Goal: Transaction & Acquisition: Subscribe to service/newsletter

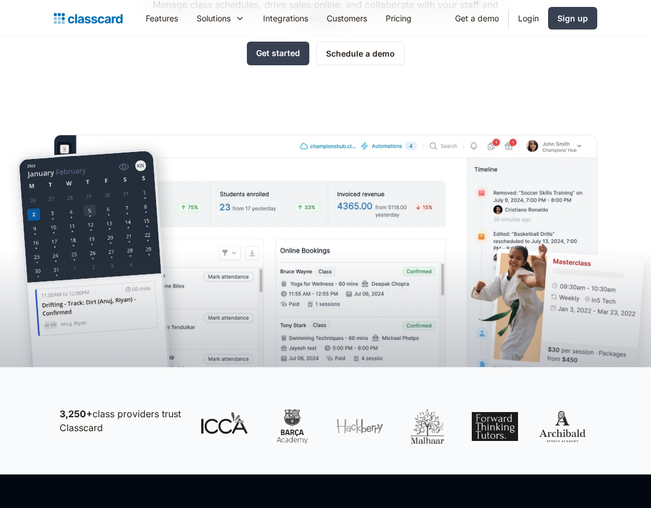
scroll to position [182, 0]
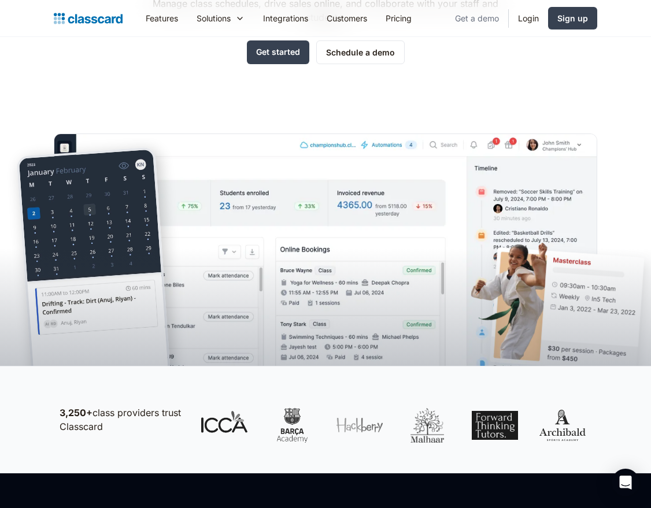
click at [484, 12] on link "Get a demo" at bounding box center [476, 18] width 62 height 26
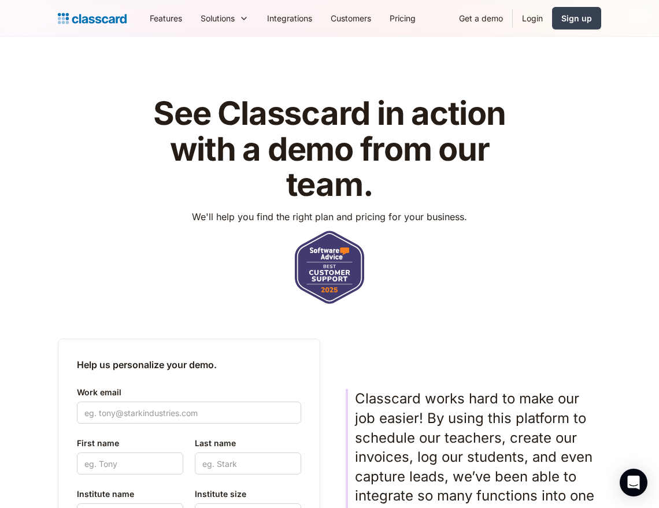
click at [582, 164] on div "See Classcard in action with a demo from our team. We'll help you find the righ…" at bounding box center [329, 200] width 543 height 208
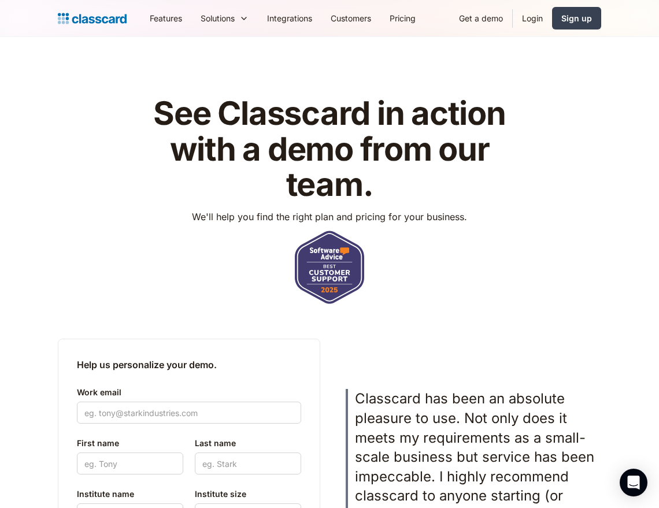
click at [483, 16] on link "Get a demo" at bounding box center [481, 18] width 62 height 26
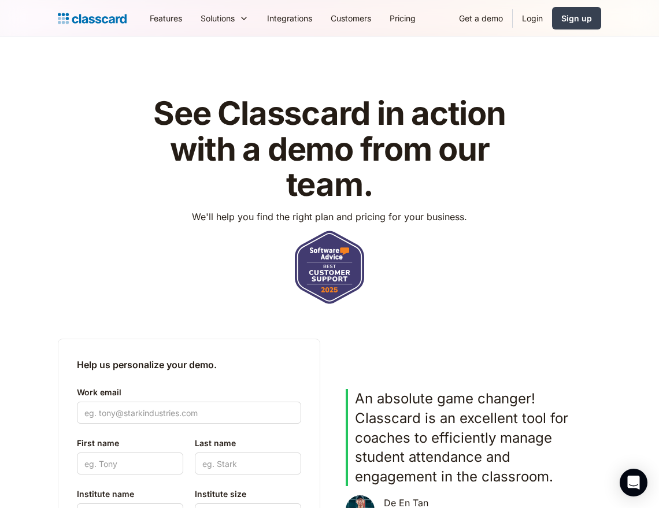
click at [43, 246] on header "See Classcard in action with a demo from our team. We'll help you find the righ…" at bounding box center [329, 363] width 659 height 653
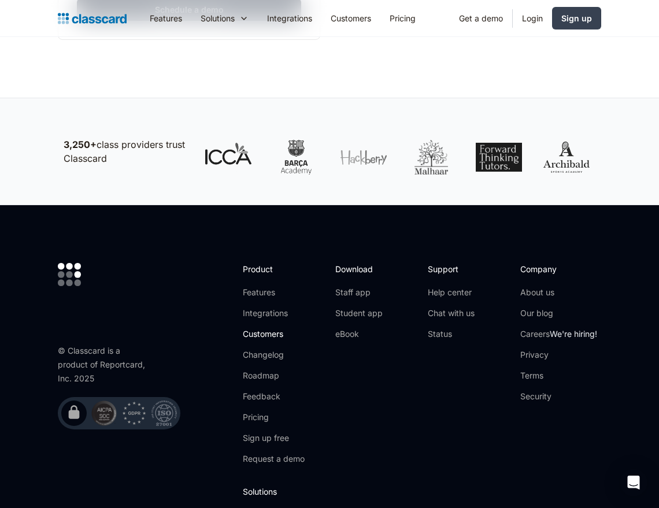
scroll to position [593, 0]
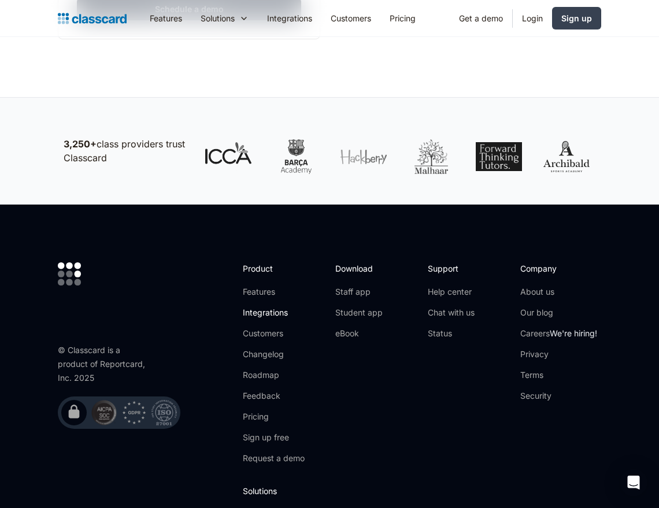
click at [271, 306] on ul "Features Integrations Customers Changelog Roadmap Feedback Pricing Sign up free…" at bounding box center [274, 375] width 62 height 178
click at [263, 312] on link "Integrations" at bounding box center [274, 313] width 62 height 12
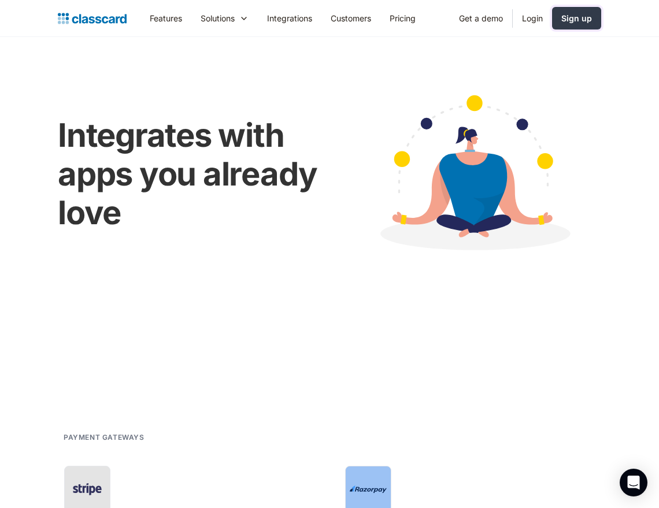
click at [576, 16] on div "Sign up" at bounding box center [576, 18] width 31 height 12
